Goal: Task Accomplishment & Management: Manage account settings

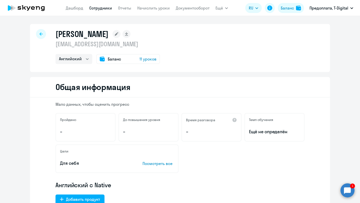
select select "english"
click at [40, 33] on icon at bounding box center [41, 34] width 3 height 4
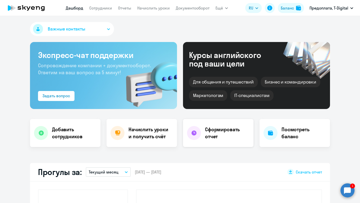
select select "30"
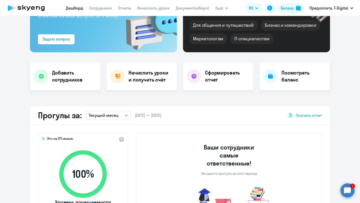
scroll to position [21, 0]
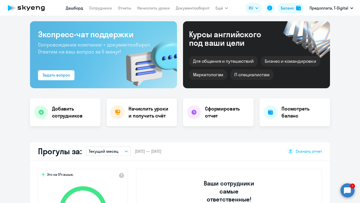
click at [150, 111] on h4 "Начислить уроки и получить счёт" at bounding box center [151, 112] width 44 height 14
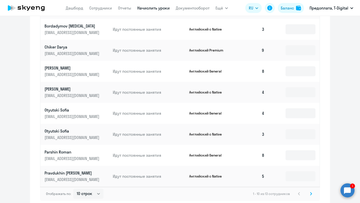
scroll to position [257, 0]
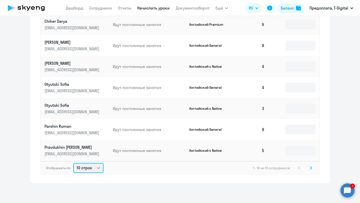
click at [100, 169] on select "10 строк 30 строк 50 строк" at bounding box center [88, 168] width 30 height 10
select select "30"
click at [73, 163] on select "10 строк 30 строк 50 строк" at bounding box center [88, 168] width 30 height 10
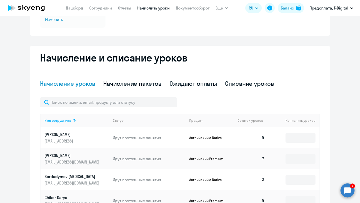
scroll to position [77, 0]
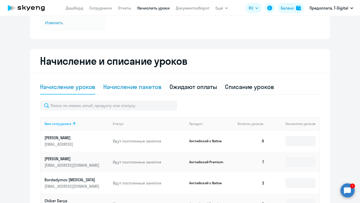
click at [145, 87] on div "Начисление пакетов" at bounding box center [132, 87] width 58 height 8
select select "10"
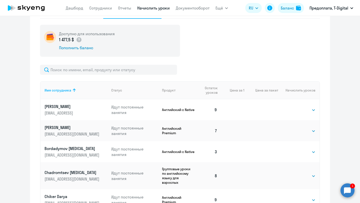
scroll to position [138, 0]
